Goal: Obtain resource: Download file/media

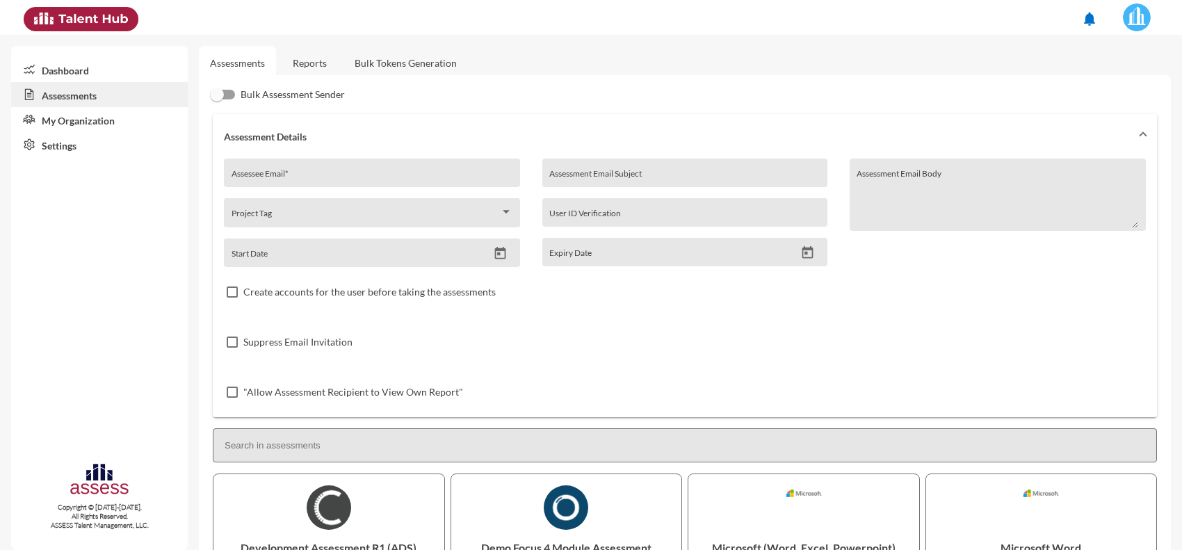
click at [318, 60] on link "Reports" at bounding box center [310, 63] width 56 height 34
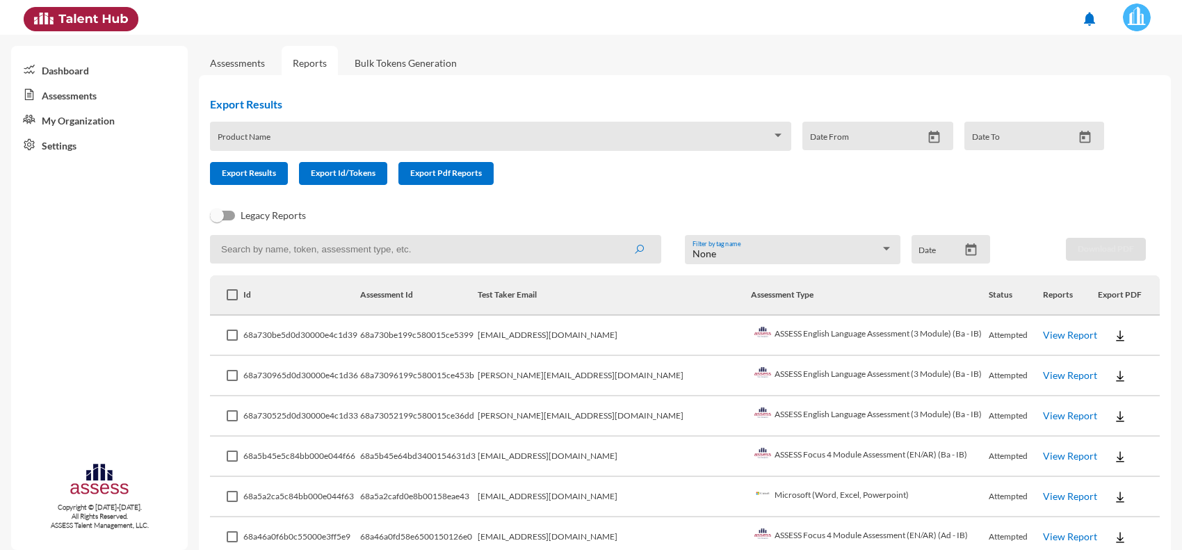
click at [1054, 456] on link "View Report" at bounding box center [1070, 456] width 54 height 12
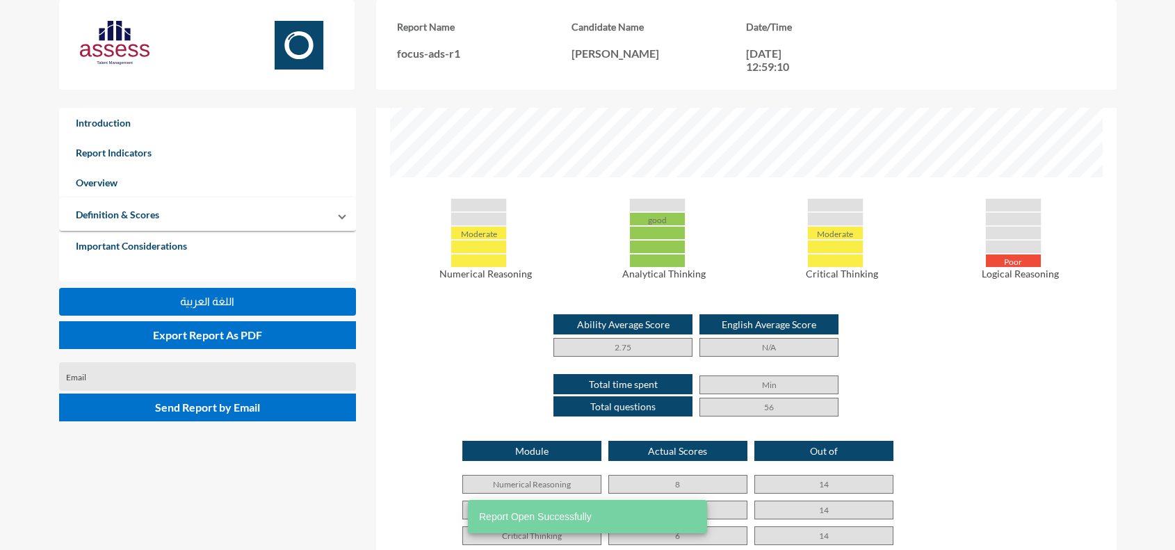
scroll to position [722, 0]
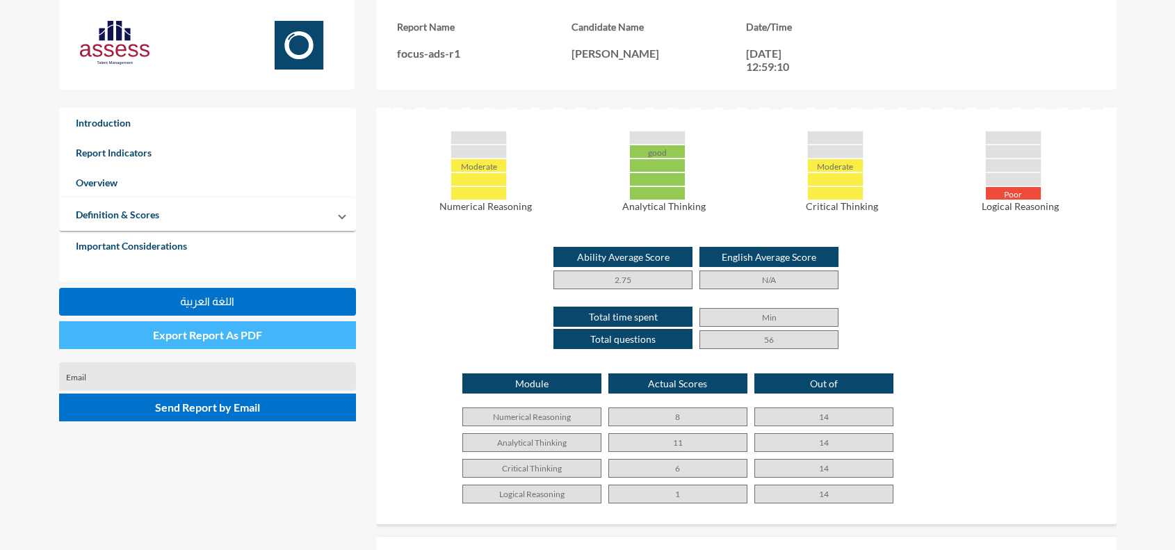
click at [197, 342] on span "Export Report As PDF" at bounding box center [207, 334] width 109 height 13
